Goal: Browse casually: Explore the website without a specific task or goal

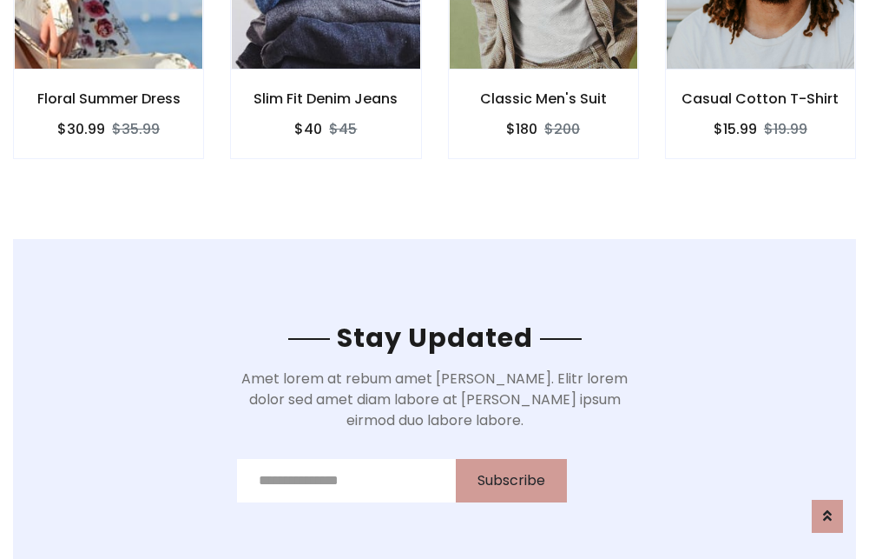
scroll to position [2616, 0]
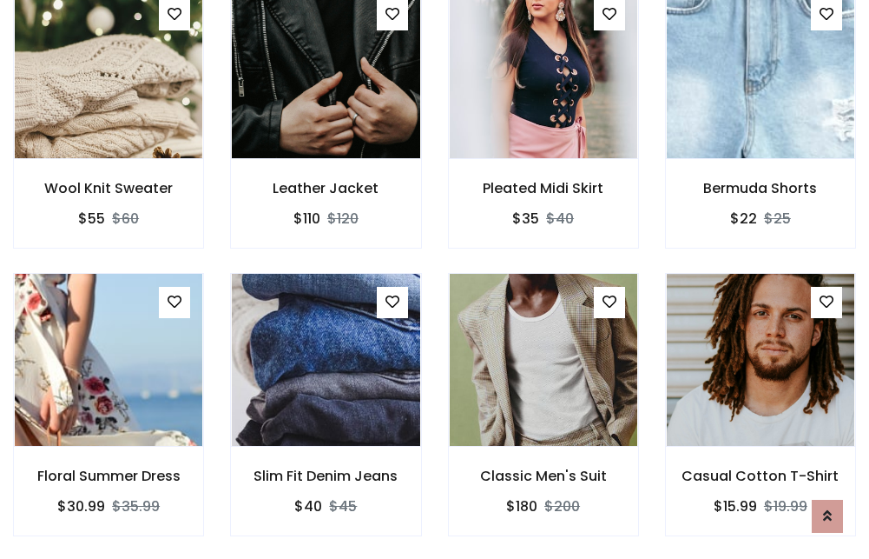
click at [435, 279] on div "Classic Men's Suit $180 $200" at bounding box center [543, 417] width 217 height 288
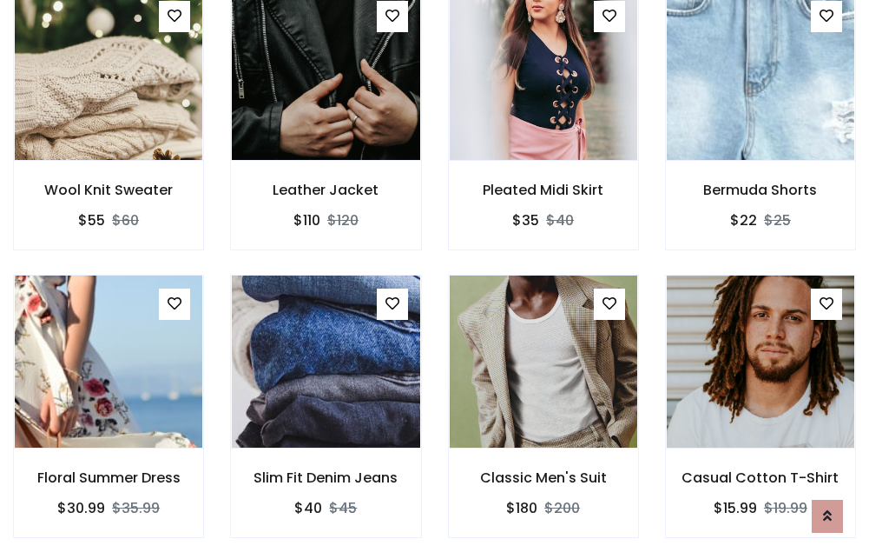
click at [435, 279] on div "Classic Men's Suit $180 $200" at bounding box center [543, 418] width 217 height 288
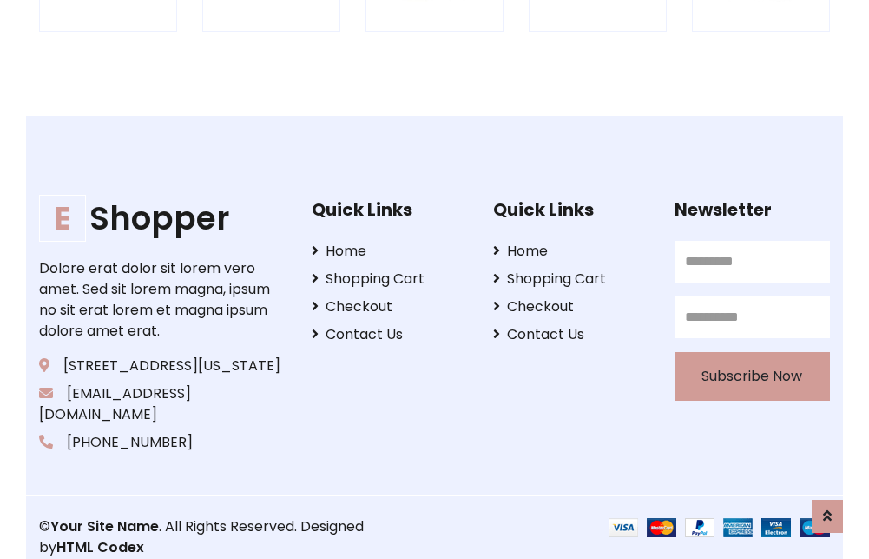
scroll to position [3307, 0]
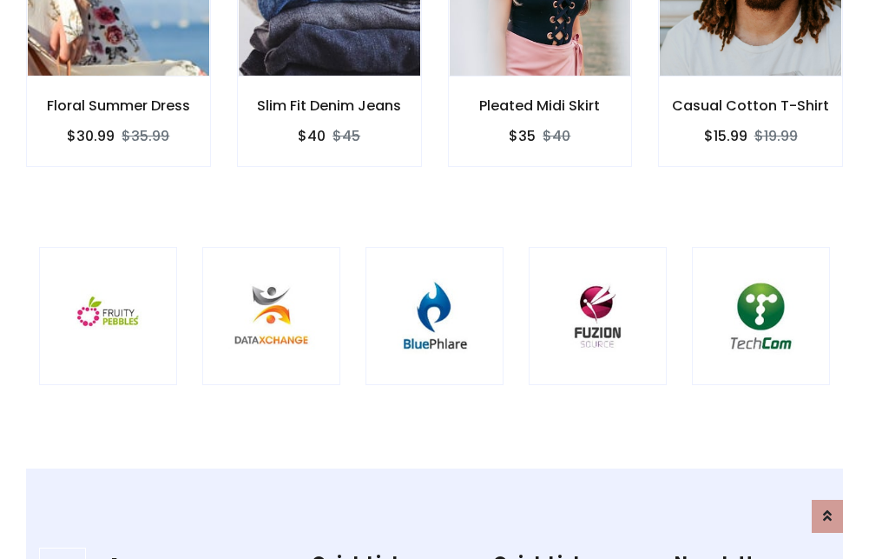
click at [434, 279] on img at bounding box center [434, 315] width 95 height 95
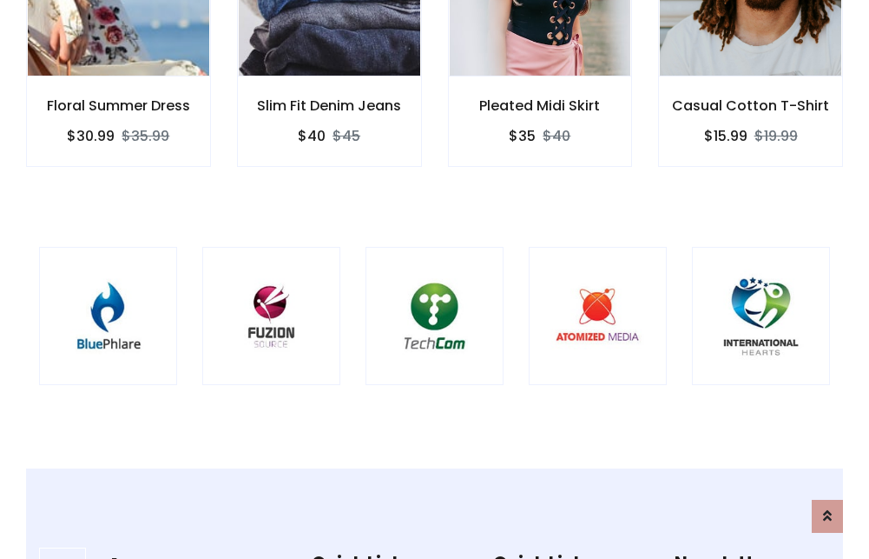
click at [434, 279] on img at bounding box center [434, 315] width 95 height 95
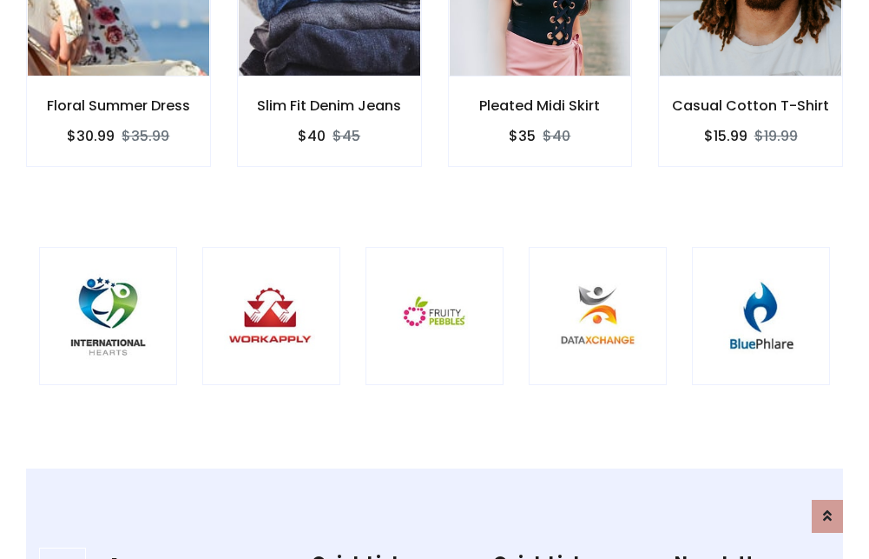
click at [434, 279] on img at bounding box center [434, 315] width 95 height 95
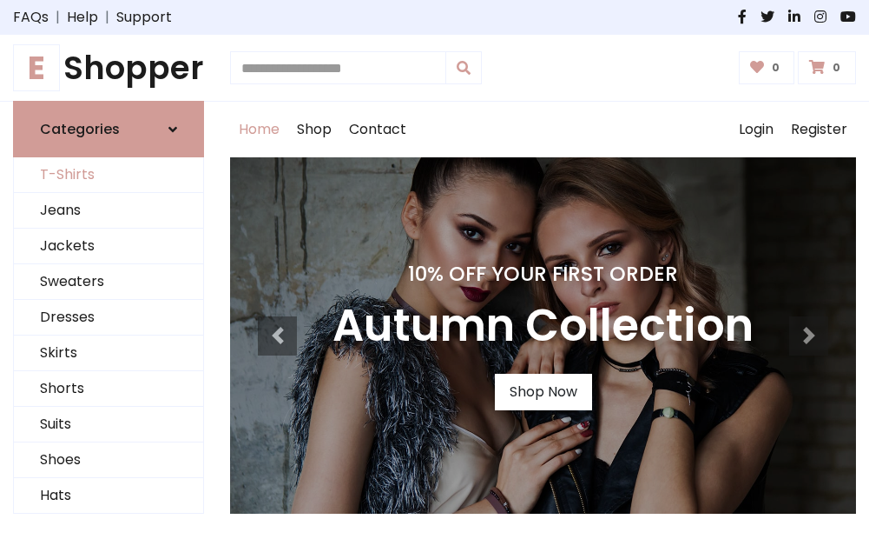
click at [109, 175] on link "T-Shirts" at bounding box center [108, 175] width 189 height 36
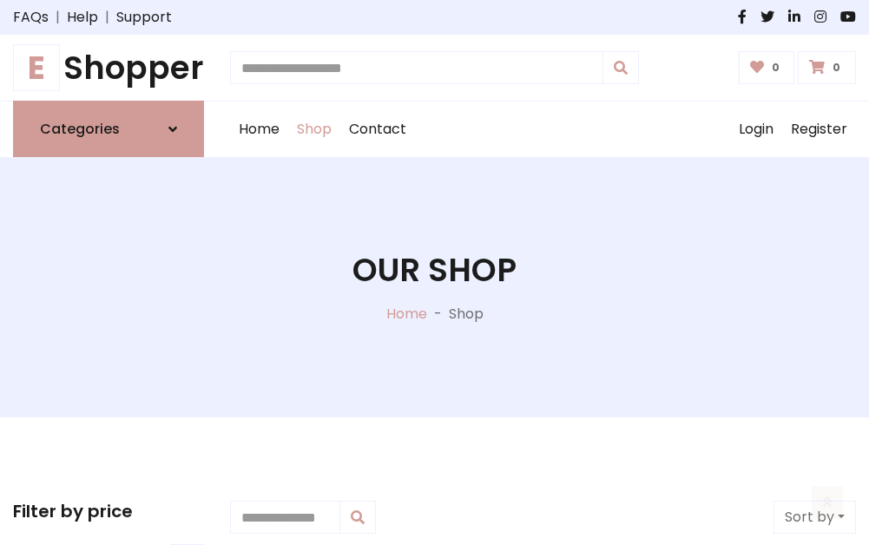
scroll to position [697, 0]
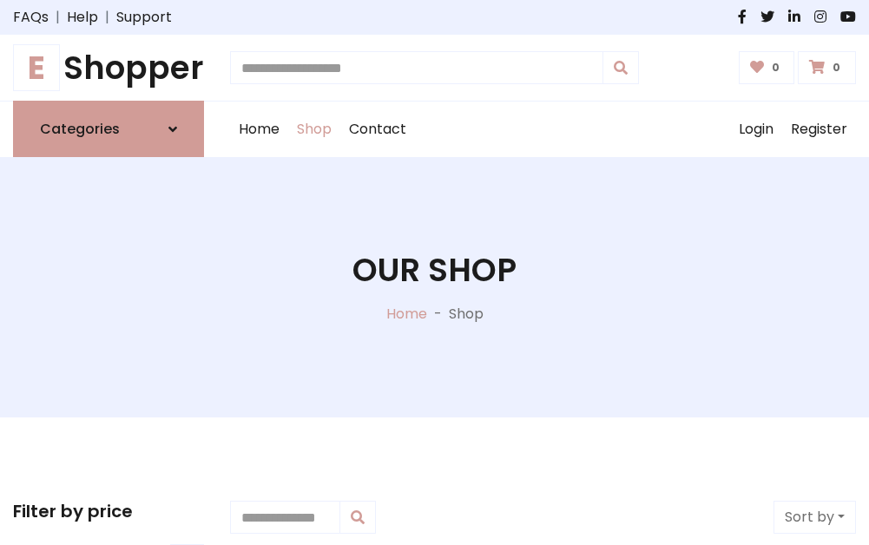
click at [109, 68] on h1 "E Shopper" at bounding box center [108, 68] width 191 height 38
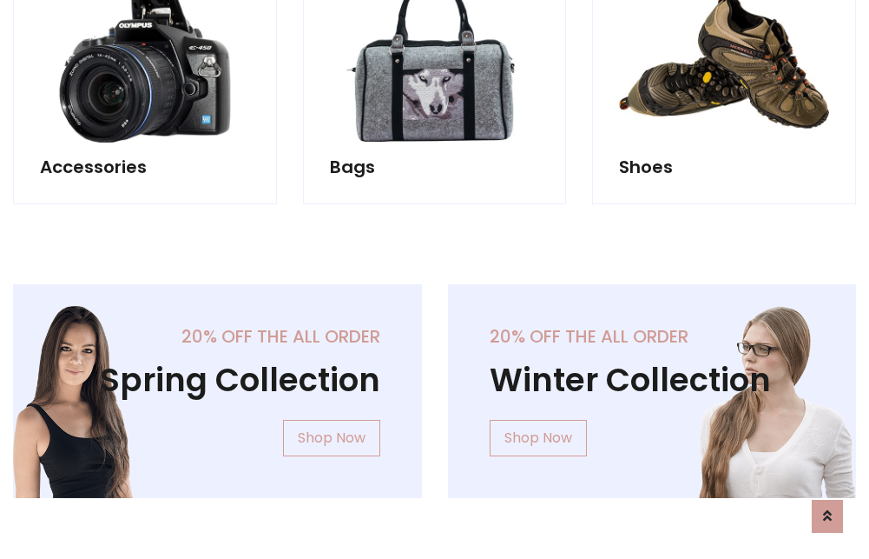
scroll to position [1688, 0]
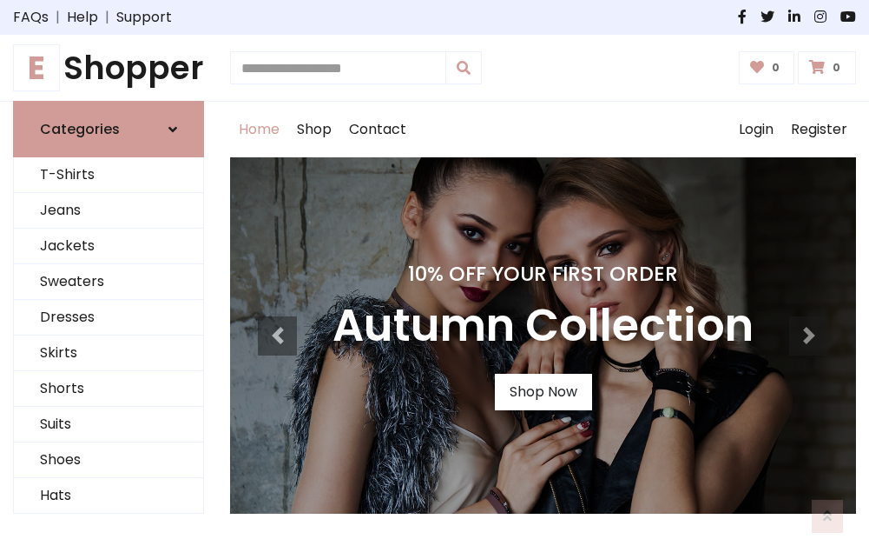
scroll to position [570, 0]
